Goal: Check status: Check status

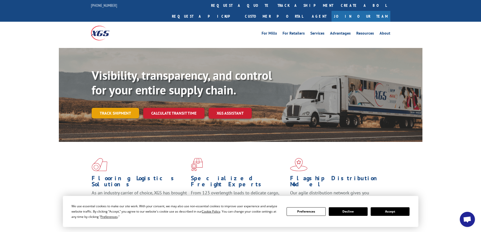
click at [116, 108] on link "Track shipment" at bounding box center [115, 113] width 47 height 11
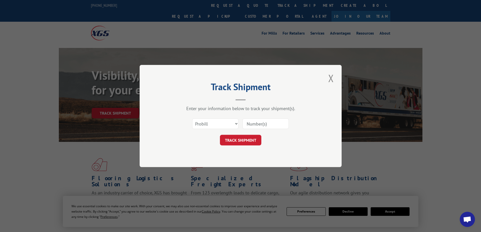
click at [261, 127] on input at bounding box center [265, 123] width 46 height 11
click at [249, 139] on button "TRACK SHIPMENT" at bounding box center [240, 140] width 41 height 11
click at [257, 126] on input at bounding box center [265, 123] width 46 height 11
click at [257, 125] on input at bounding box center [265, 123] width 46 height 11
paste input "2549298"
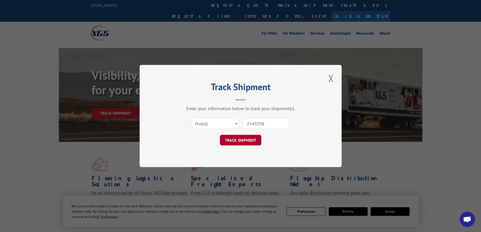
type input "2549298"
click at [237, 141] on button "TRACK SHIPMENT" at bounding box center [240, 140] width 41 height 11
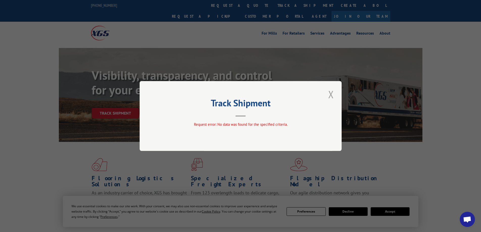
click at [329, 94] on button "Close modal" at bounding box center [331, 94] width 9 height 14
